Goal: Transaction & Acquisition: Purchase product/service

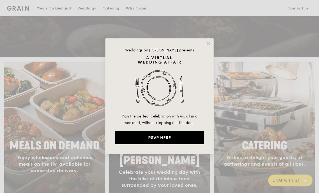
scroll to position [173, 0]
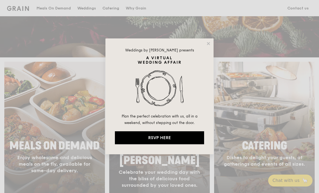
click at [206, 44] on icon at bounding box center [208, 43] width 5 height 5
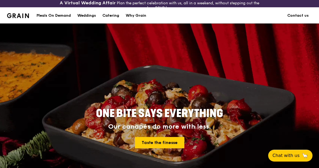
scroll to position [0, 0]
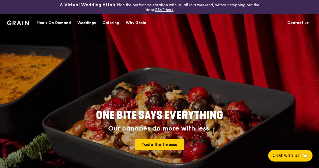
click at [53, 21] on div "Meals On Demand" at bounding box center [53, 23] width 34 height 16
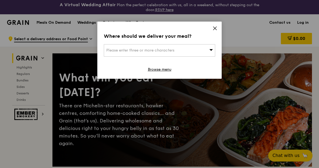
click at [220, 23] on div "Where should we deliver your meal? Please enter three or more characters Browse…" at bounding box center [159, 50] width 124 height 57
click at [215, 26] on icon at bounding box center [214, 28] width 5 height 5
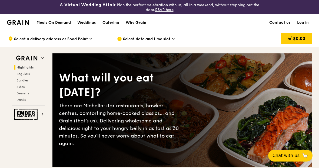
click at [51, 22] on h1 "Meals On Demand" at bounding box center [53, 22] width 34 height 5
click at [18, 22] on img at bounding box center [18, 22] width 22 height 5
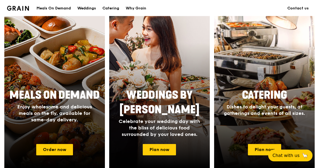
scroll to position [223, 0]
click at [159, 155] on link "Plan now" at bounding box center [159, 149] width 33 height 11
